Goal: Check status

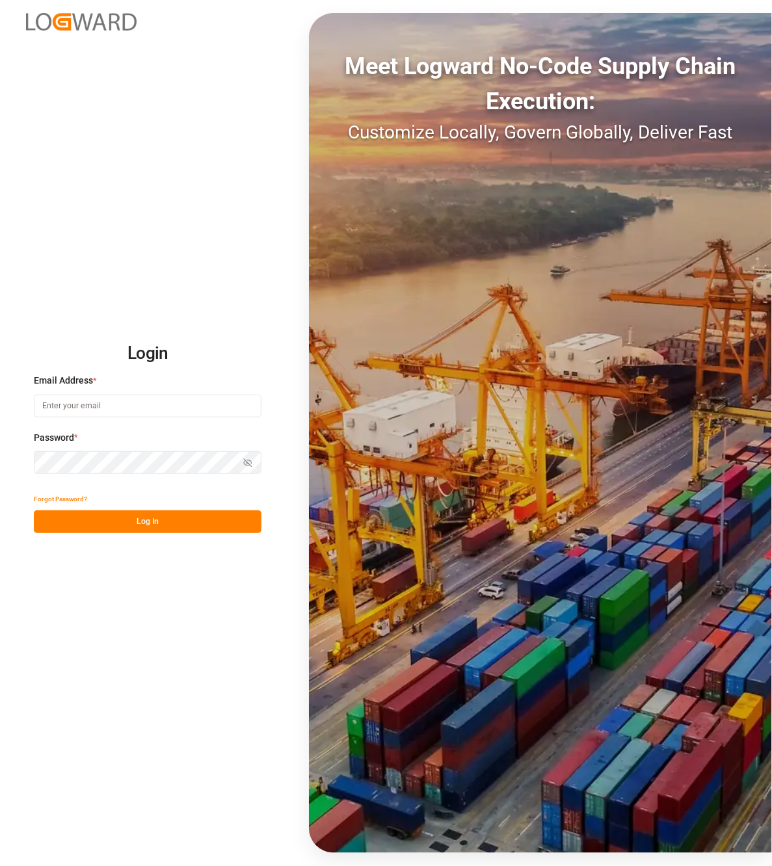
type input "[EMAIL_ADDRESS][DOMAIN_NAME]"
click at [127, 521] on button "Log In" at bounding box center [147, 521] width 227 height 23
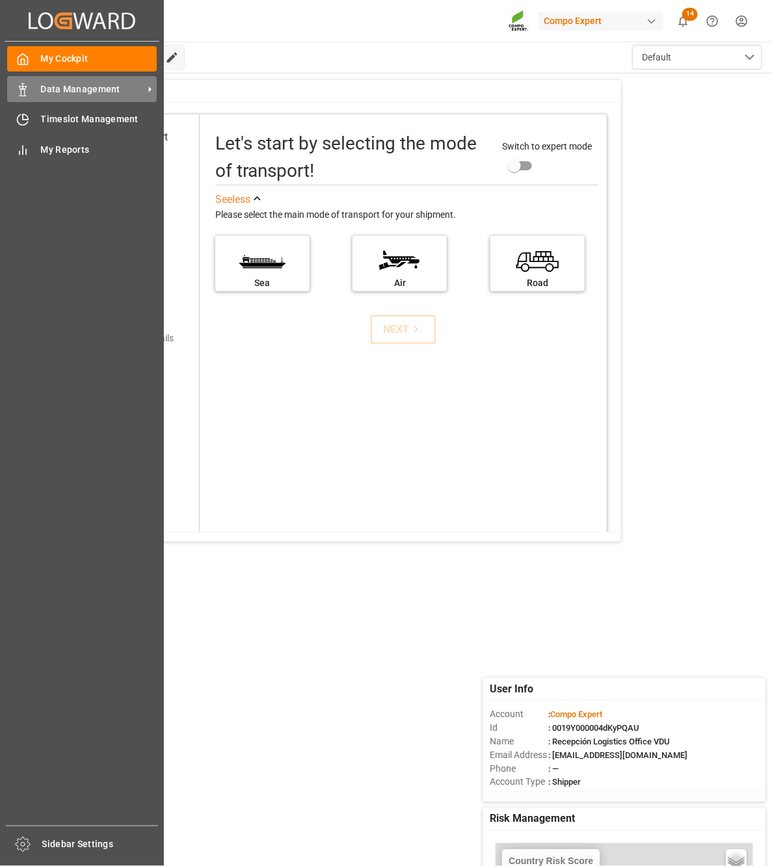
click at [40, 80] on div "Data Management Data Management" at bounding box center [81, 88] width 149 height 25
click at [94, 84] on span "Data Management" at bounding box center [92, 90] width 103 height 14
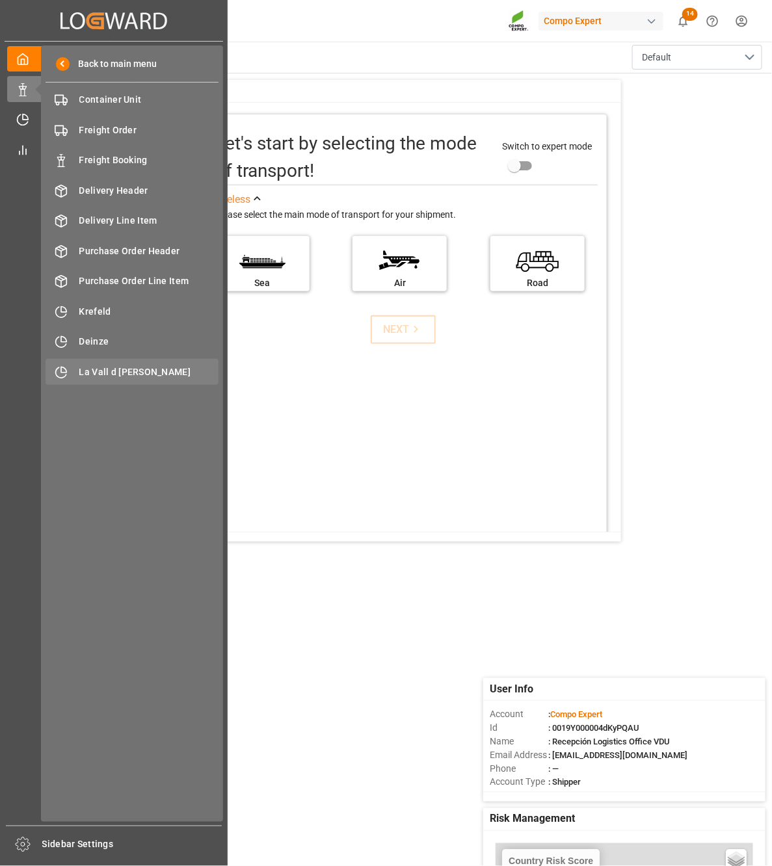
click at [162, 372] on span "La Vall d [PERSON_NAME]" at bounding box center [149, 372] width 140 height 14
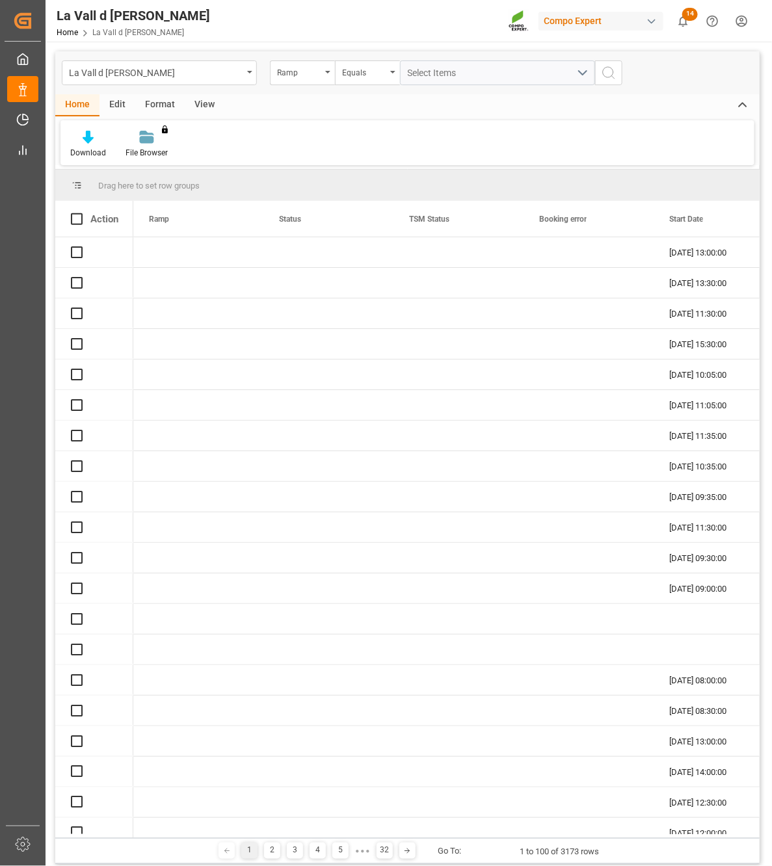
click at [209, 102] on div "View" at bounding box center [205, 105] width 40 height 22
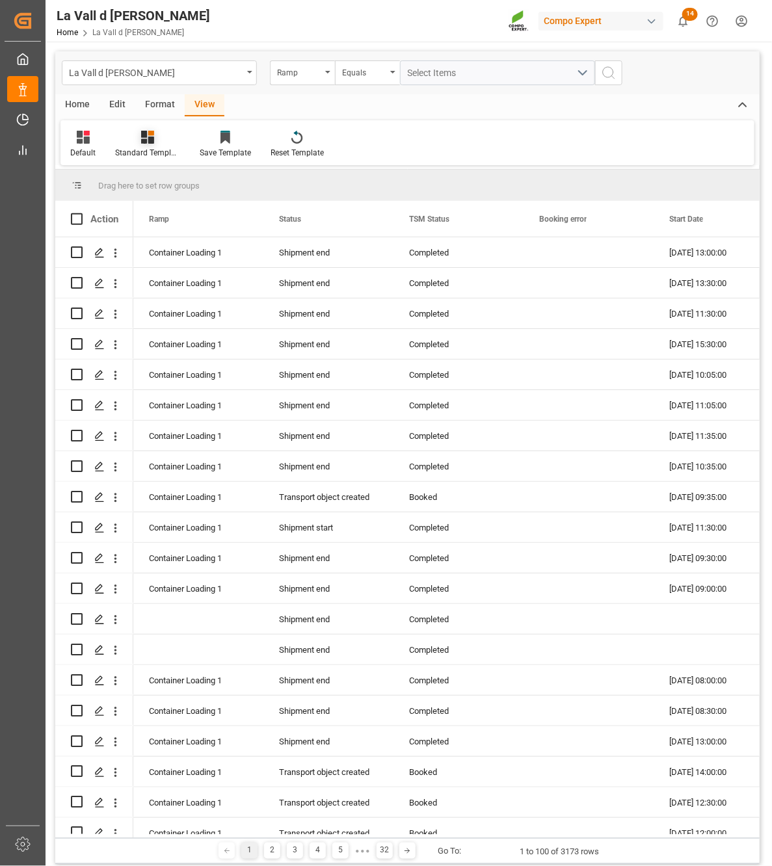
click at [141, 143] on icon at bounding box center [147, 137] width 13 height 13
click at [149, 192] on div "VDU Overview Carretileros" at bounding box center [182, 183] width 127 height 27
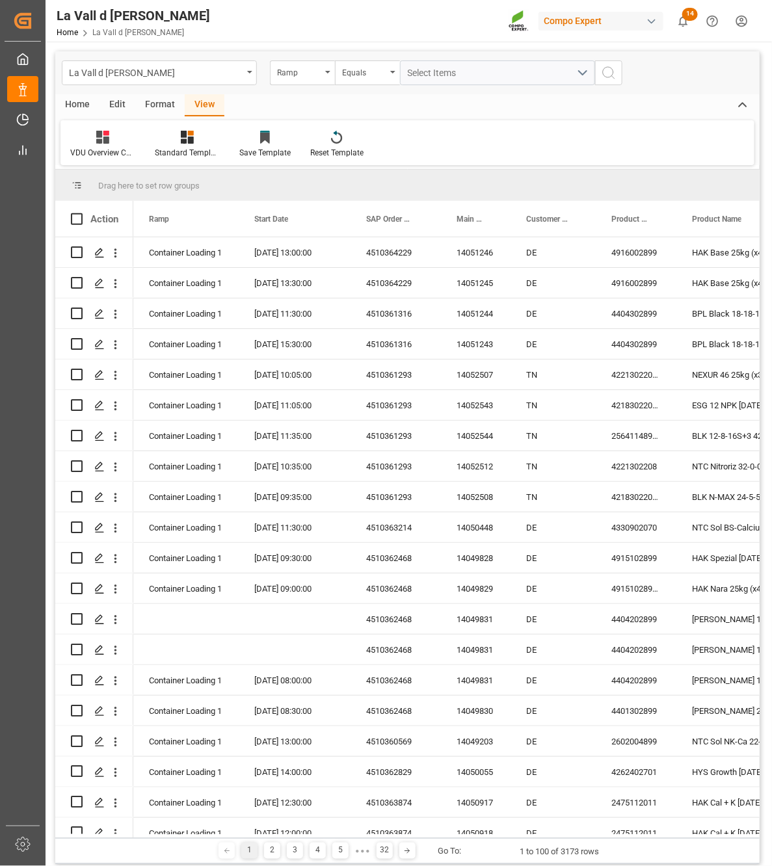
click at [149, 184] on span "Drag here to set row groups" at bounding box center [148, 186] width 101 height 10
click at [313, 75] on div "Ramp" at bounding box center [299, 71] width 44 height 15
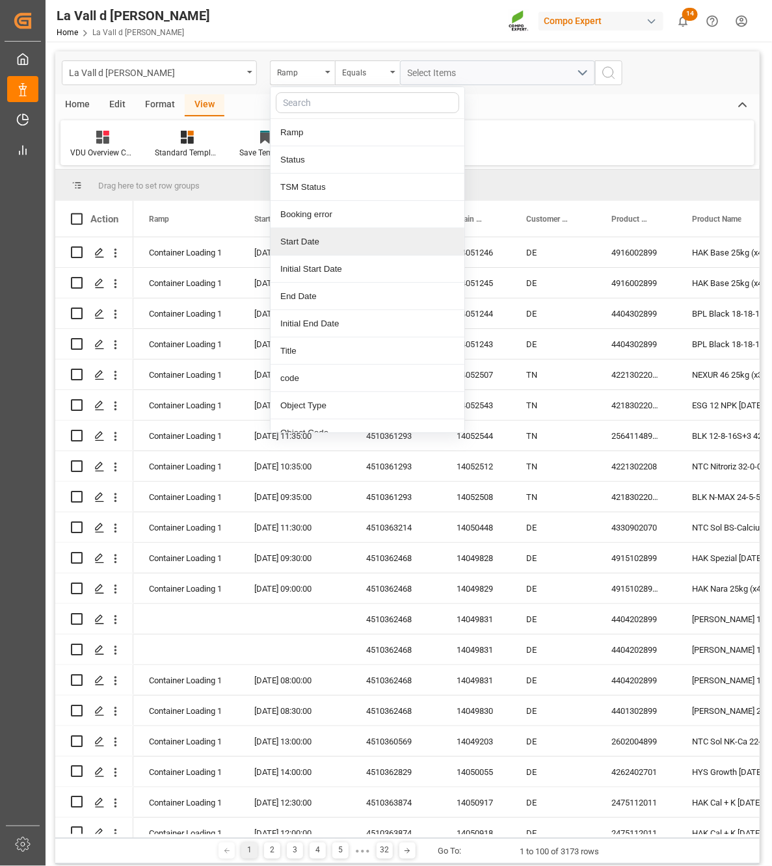
click at [296, 242] on div "Start Date" at bounding box center [367, 241] width 194 height 27
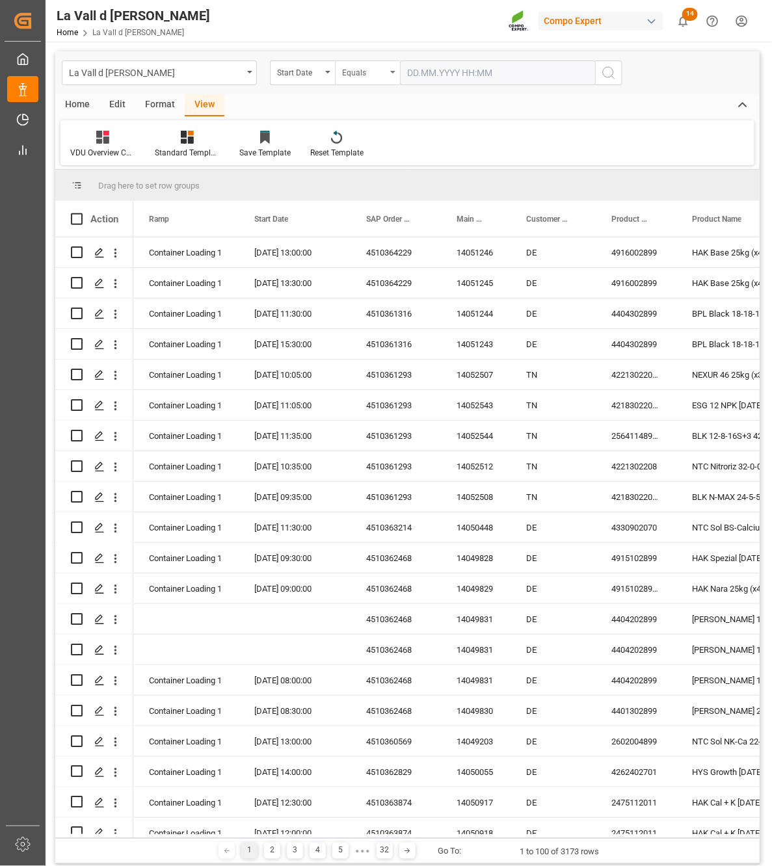
click at [362, 64] on div "Equals" at bounding box center [364, 71] width 44 height 15
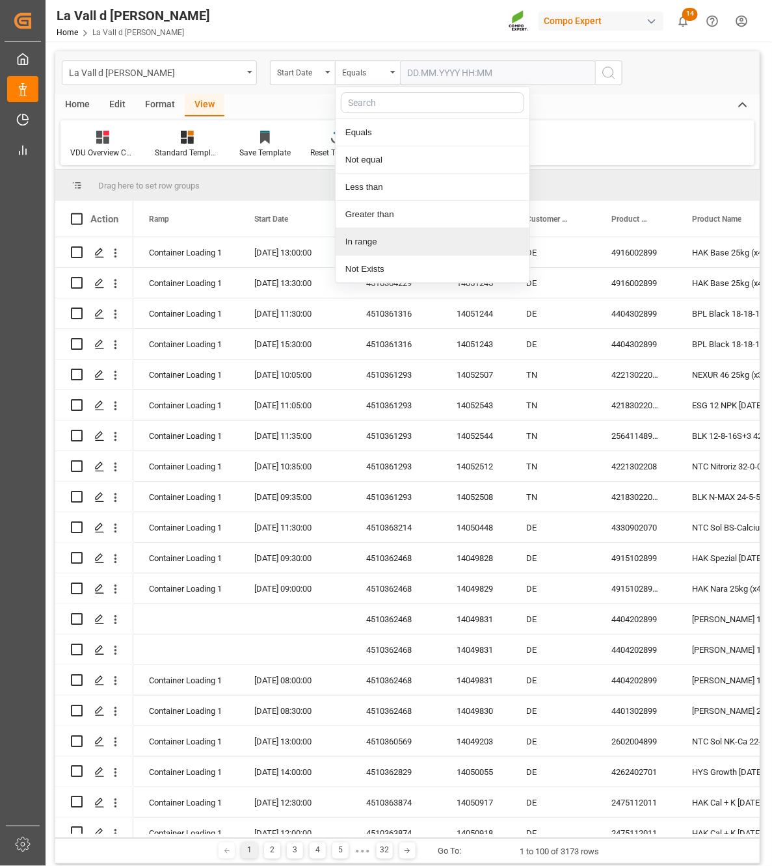
click at [359, 236] on div "In range" at bounding box center [432, 241] width 194 height 27
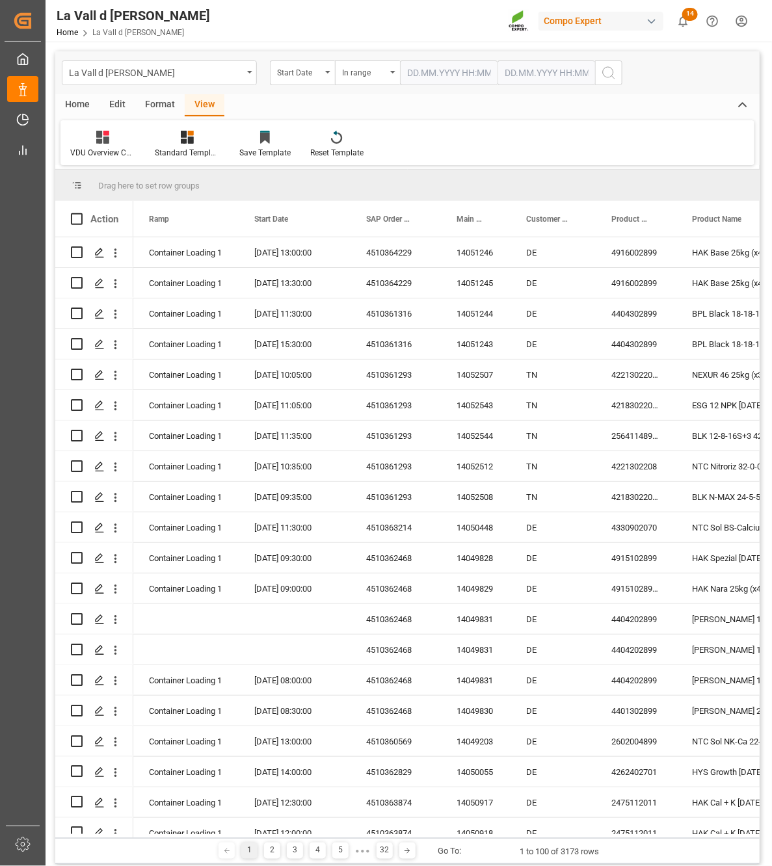
click at [458, 63] on input "text" at bounding box center [448, 72] width 97 height 25
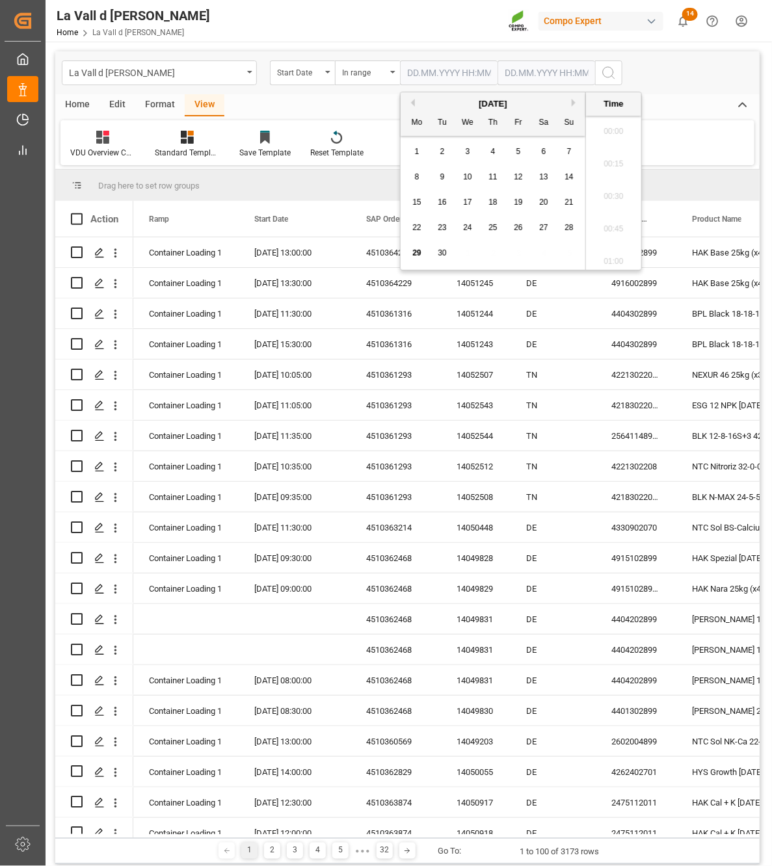
scroll to position [1824, 0]
click at [447, 255] on div "30" at bounding box center [442, 254] width 16 height 16
type input "[DATE] 00:00"
click at [518, 78] on input "text" at bounding box center [545, 72] width 97 height 25
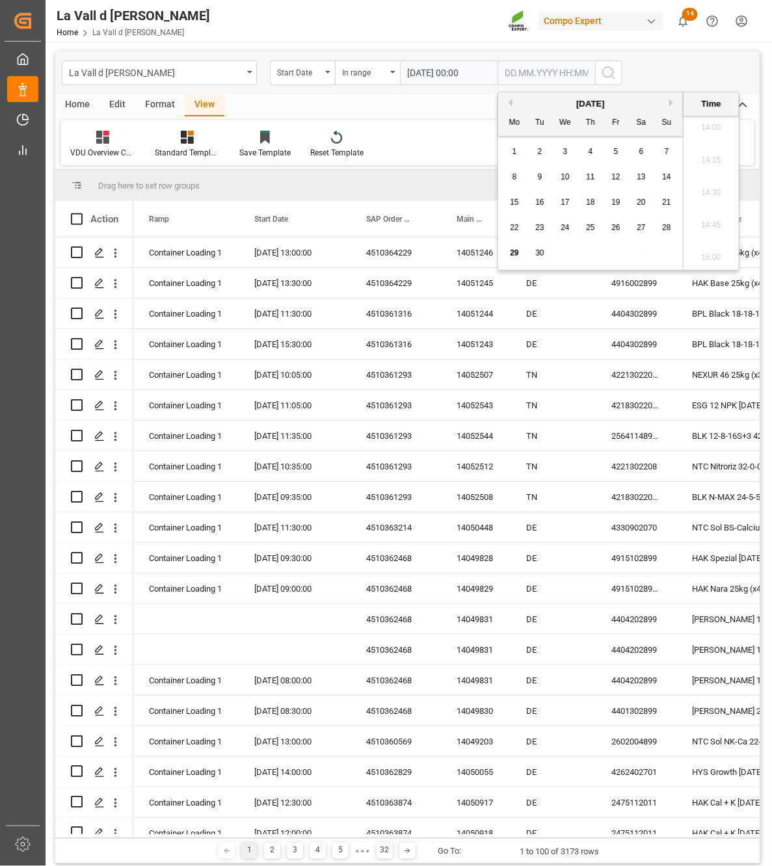
click at [540, 254] on span "30" at bounding box center [539, 252] width 8 height 9
type input "[DATE] 00:00"
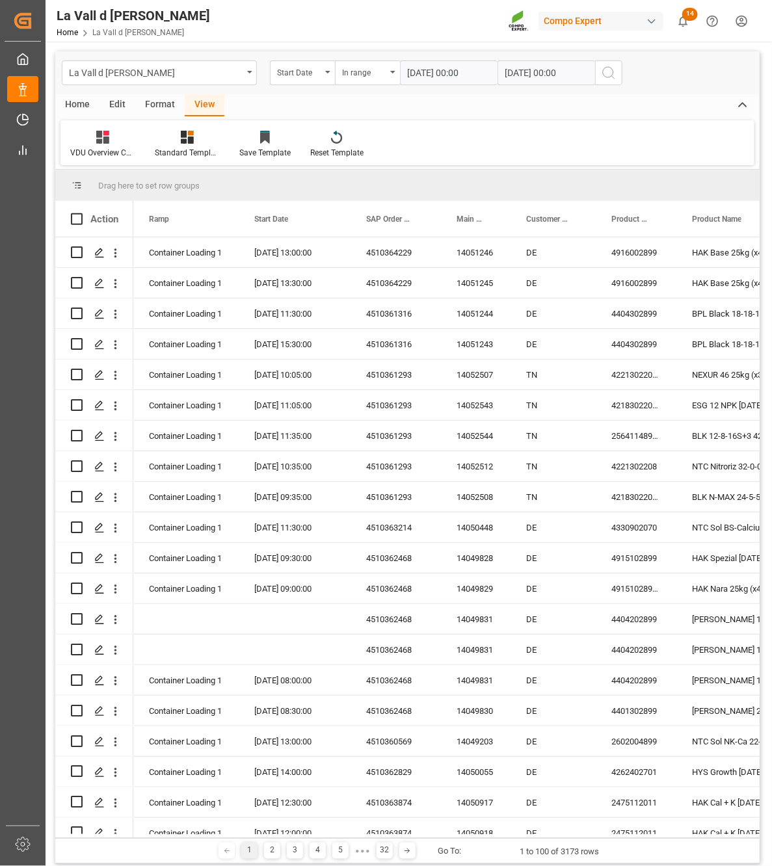
click at [612, 70] on circle "search button" at bounding box center [608, 72] width 10 height 10
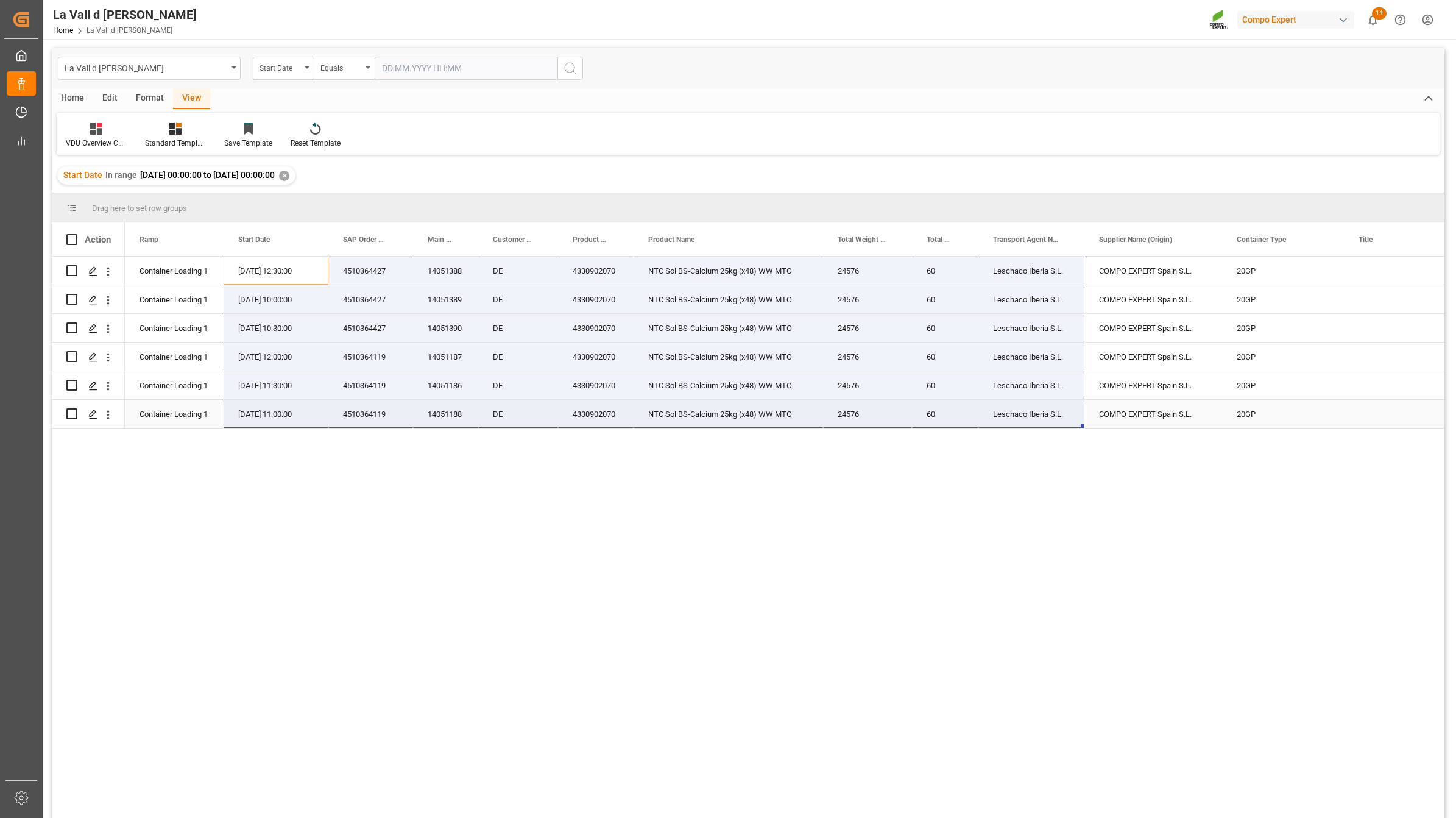
drag, startPoint x: 267, startPoint y: 267, endPoint x: 1009, endPoint y: 422, distance: 758.0
click at [650, 401] on span "Copy" at bounding box center [690, 399] width 95 height 23
